Goal: Task Accomplishment & Management: Manage account settings

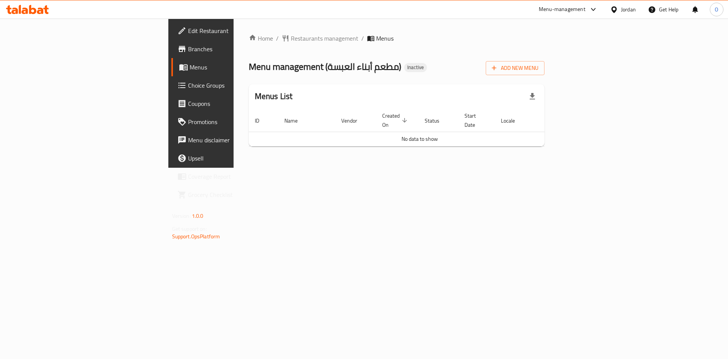
click at [544, 60] on div "Add New Menu" at bounding box center [515, 66] width 59 height 17
click at [538, 64] on span "Add New Menu" at bounding box center [515, 67] width 47 height 9
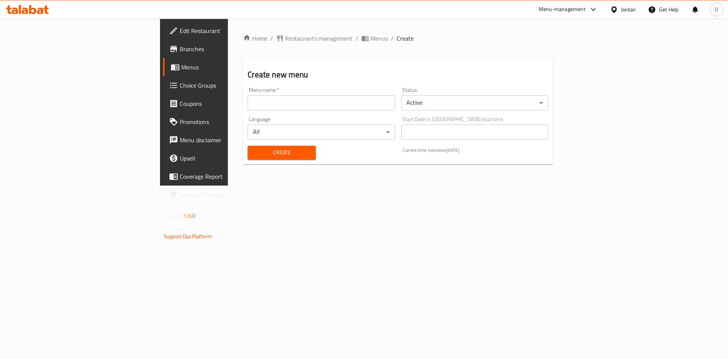
click at [294, 102] on input "text" at bounding box center [321, 102] width 147 height 15
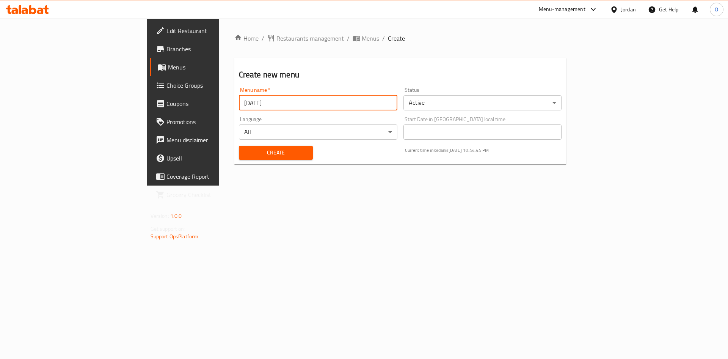
type input "[DATE]"
click at [239, 146] on button "Create" at bounding box center [276, 153] width 74 height 14
click at [362, 38] on span "Menus" at bounding box center [370, 38] width 17 height 9
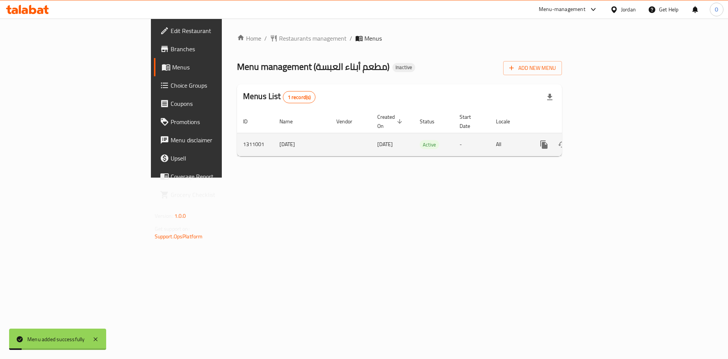
click at [608, 138] on link "enhanced table" at bounding box center [599, 144] width 18 height 18
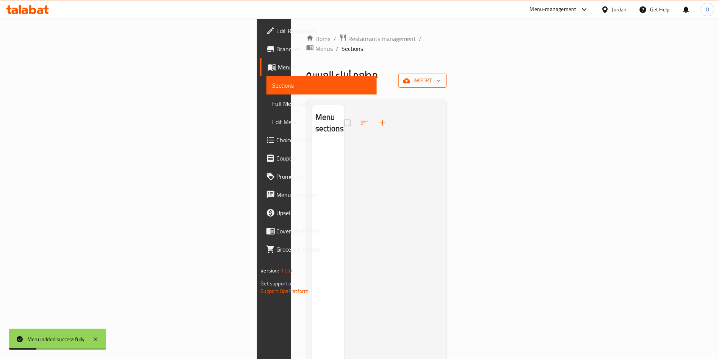
click at [441, 76] on span "import" at bounding box center [423, 80] width 36 height 9
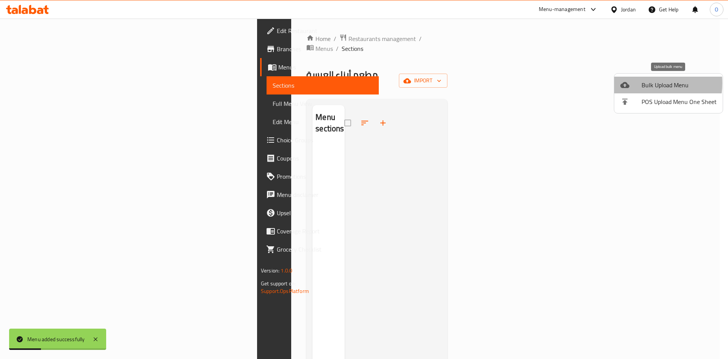
click at [637, 83] on div at bounding box center [630, 84] width 21 height 9
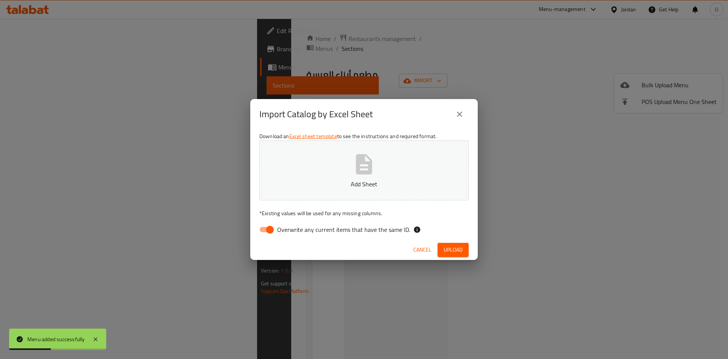
click at [275, 227] on input "Overwrite any current items that have the same ID." at bounding box center [269, 229] width 43 height 14
checkbox input "false"
click at [458, 249] on span "Upload" at bounding box center [453, 249] width 19 height 9
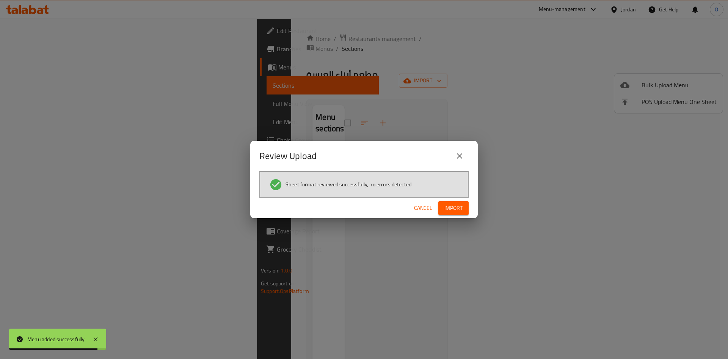
click at [438, 212] on button "Import" at bounding box center [453, 208] width 30 height 14
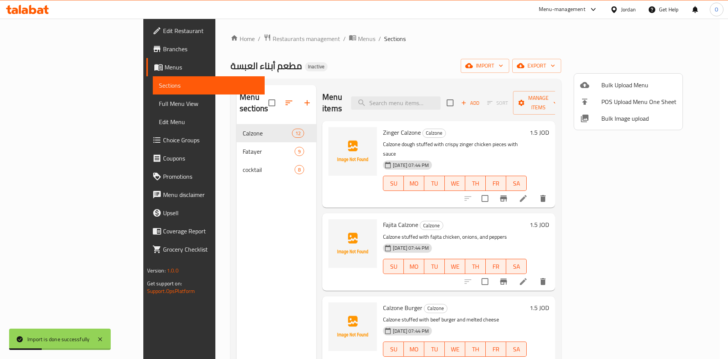
click at [409, 69] on div at bounding box center [364, 179] width 728 height 359
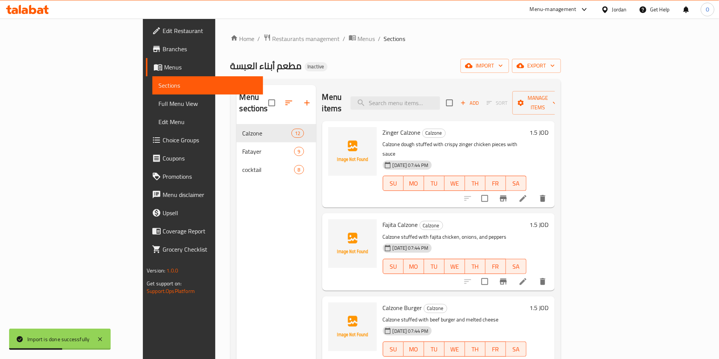
click at [158, 105] on span "Full Menu View" at bounding box center [207, 103] width 99 height 9
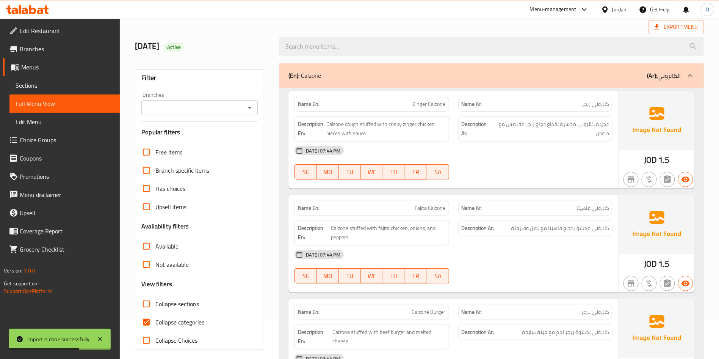
scroll to position [227, 0]
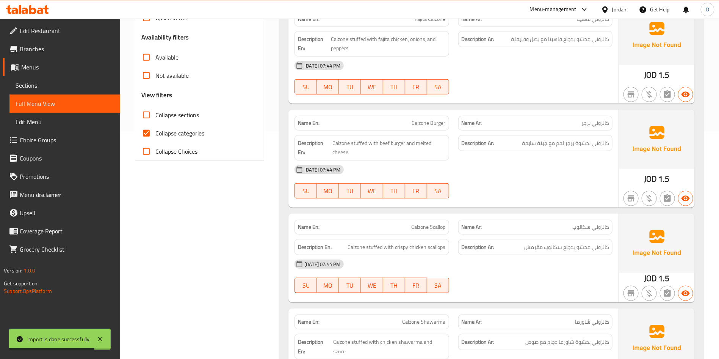
click at [187, 127] on label "Collapse categories" at bounding box center [170, 133] width 67 height 18
click at [155, 127] on input "Collapse categories" at bounding box center [146, 133] width 18 height 18
checkbox input "false"
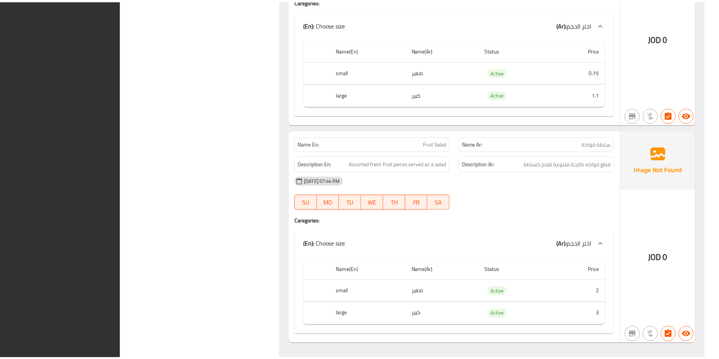
scroll to position [3702, 0]
